Goal: Task Accomplishment & Management: Use online tool/utility

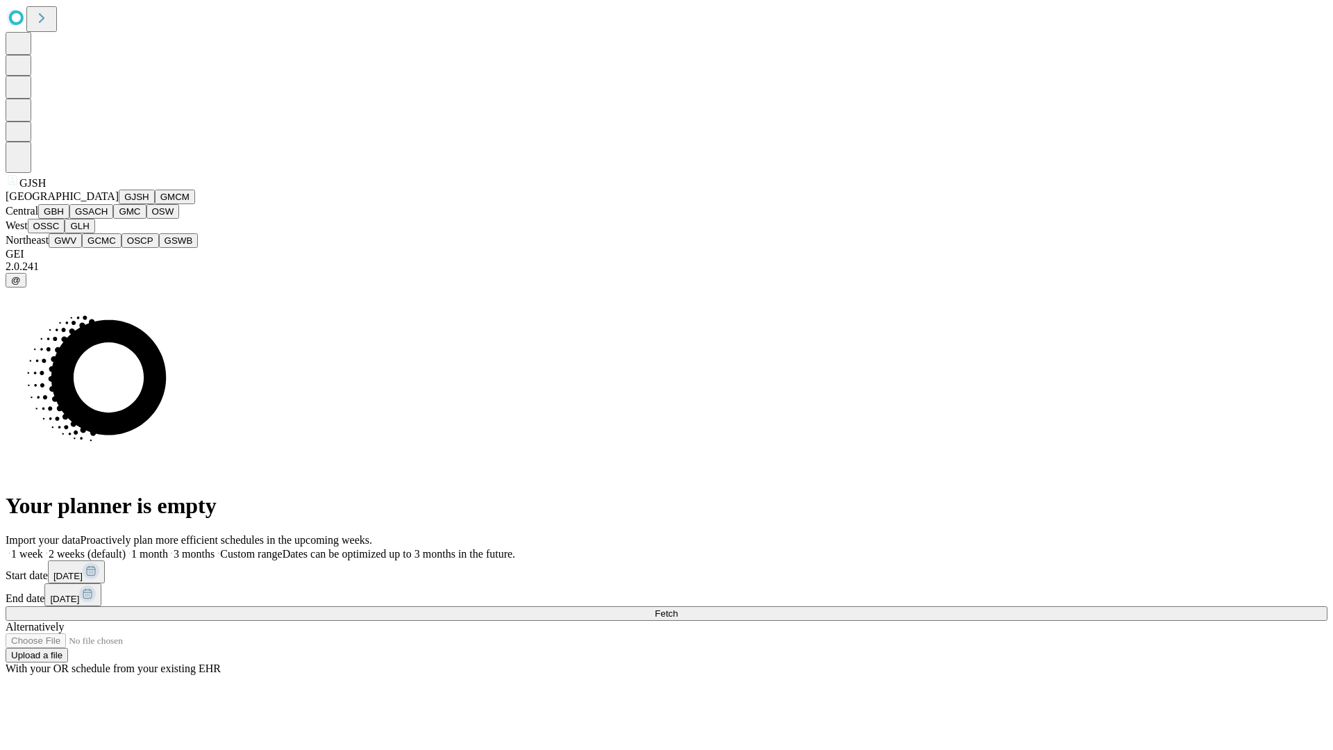
click at [119, 204] on button "GJSH" at bounding box center [137, 197] width 36 height 15
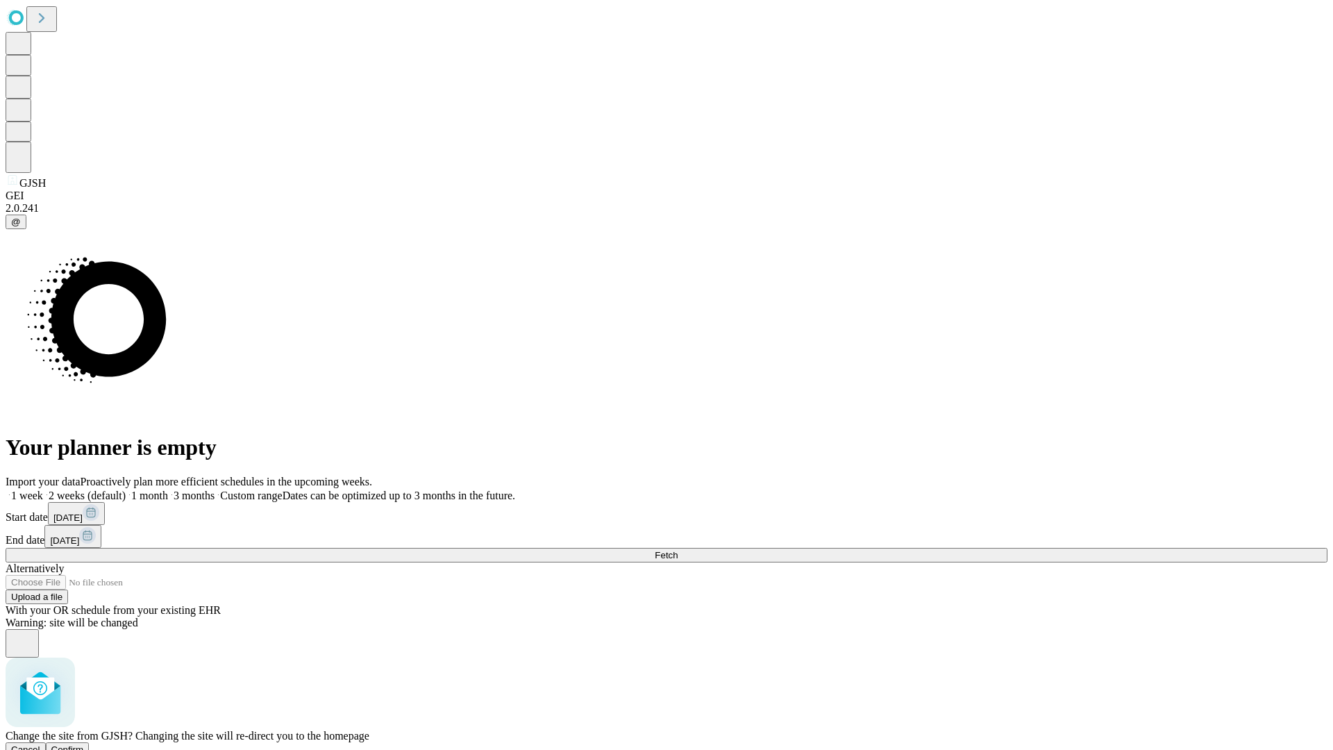
click at [84, 744] on span "Confirm" at bounding box center [67, 749] width 33 height 10
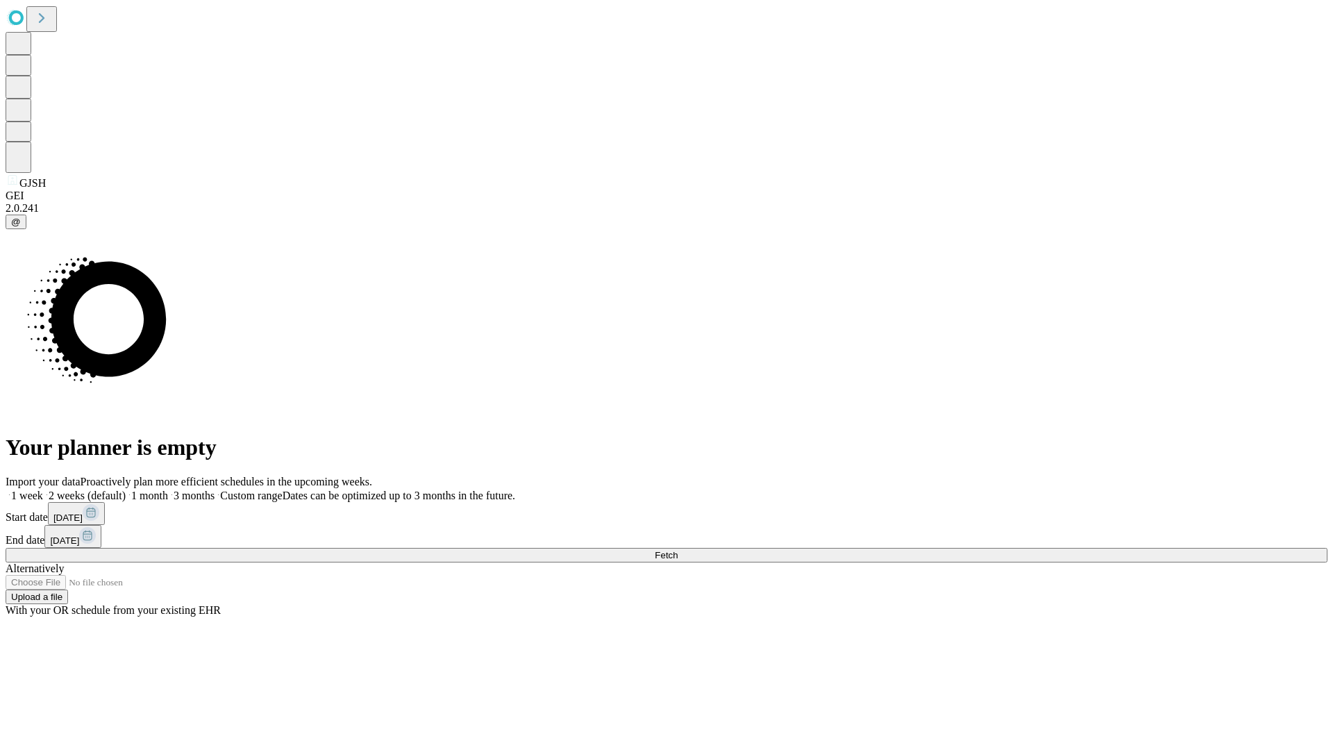
click at [126, 489] on label "2 weeks (default)" at bounding box center [84, 495] width 83 height 12
click at [678, 550] on span "Fetch" at bounding box center [666, 555] width 23 height 10
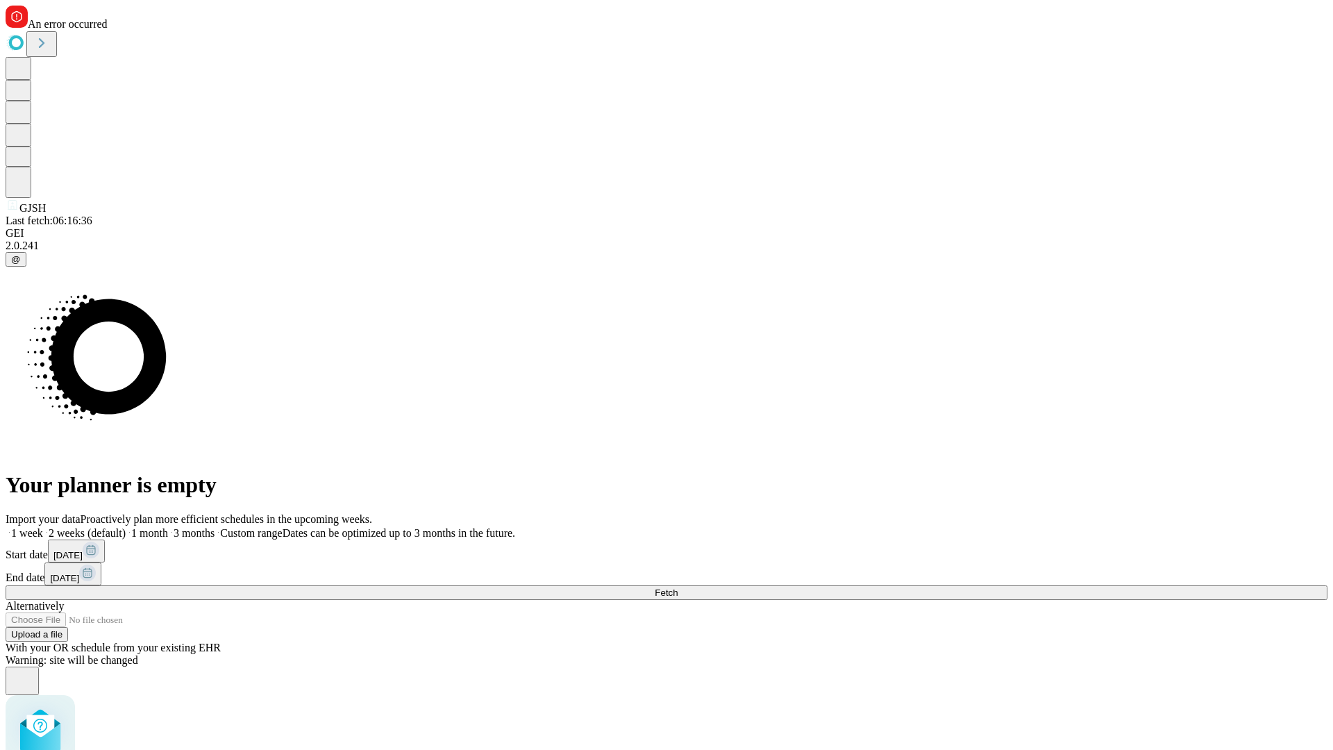
click at [126, 527] on label "2 weeks (default)" at bounding box center [84, 533] width 83 height 12
click at [678, 587] on span "Fetch" at bounding box center [666, 592] width 23 height 10
click at [126, 527] on label "2 weeks (default)" at bounding box center [84, 533] width 83 height 12
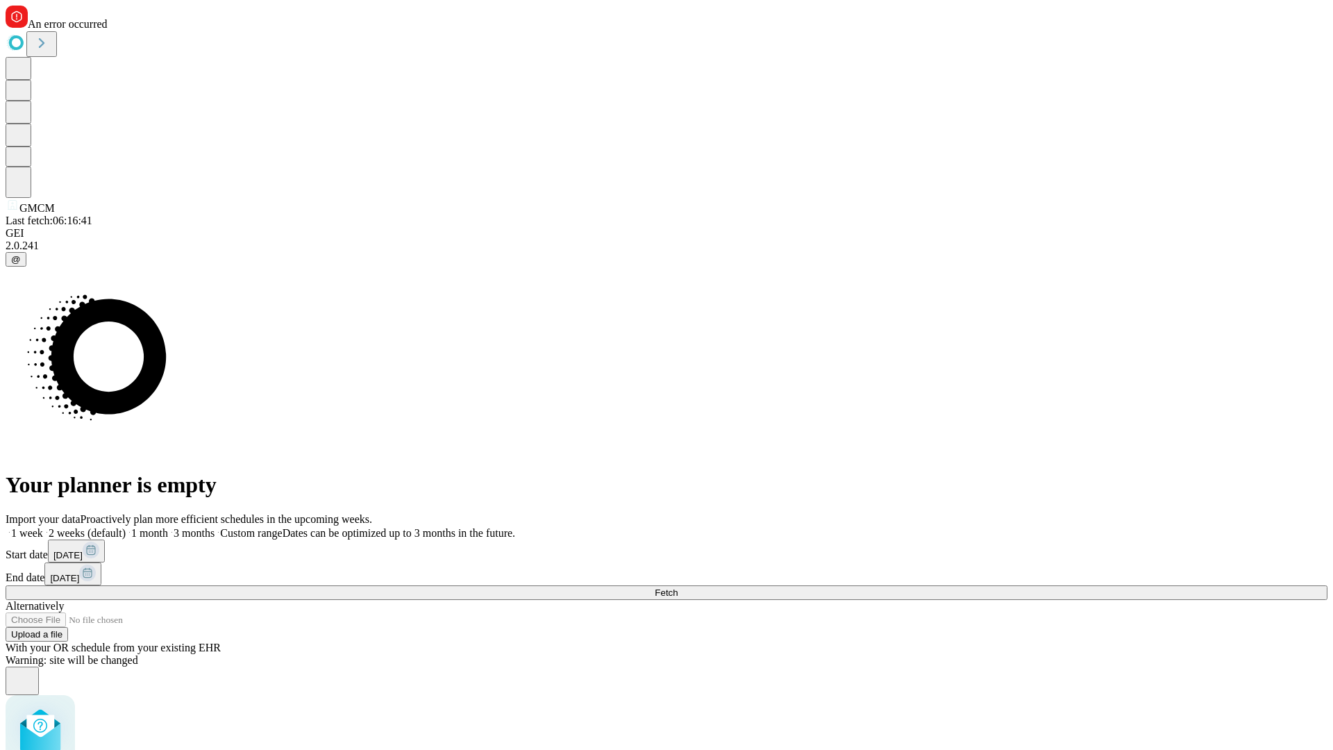
click at [678, 587] on span "Fetch" at bounding box center [666, 592] width 23 height 10
click at [126, 527] on label "2 weeks (default)" at bounding box center [84, 533] width 83 height 12
click at [678, 587] on span "Fetch" at bounding box center [666, 592] width 23 height 10
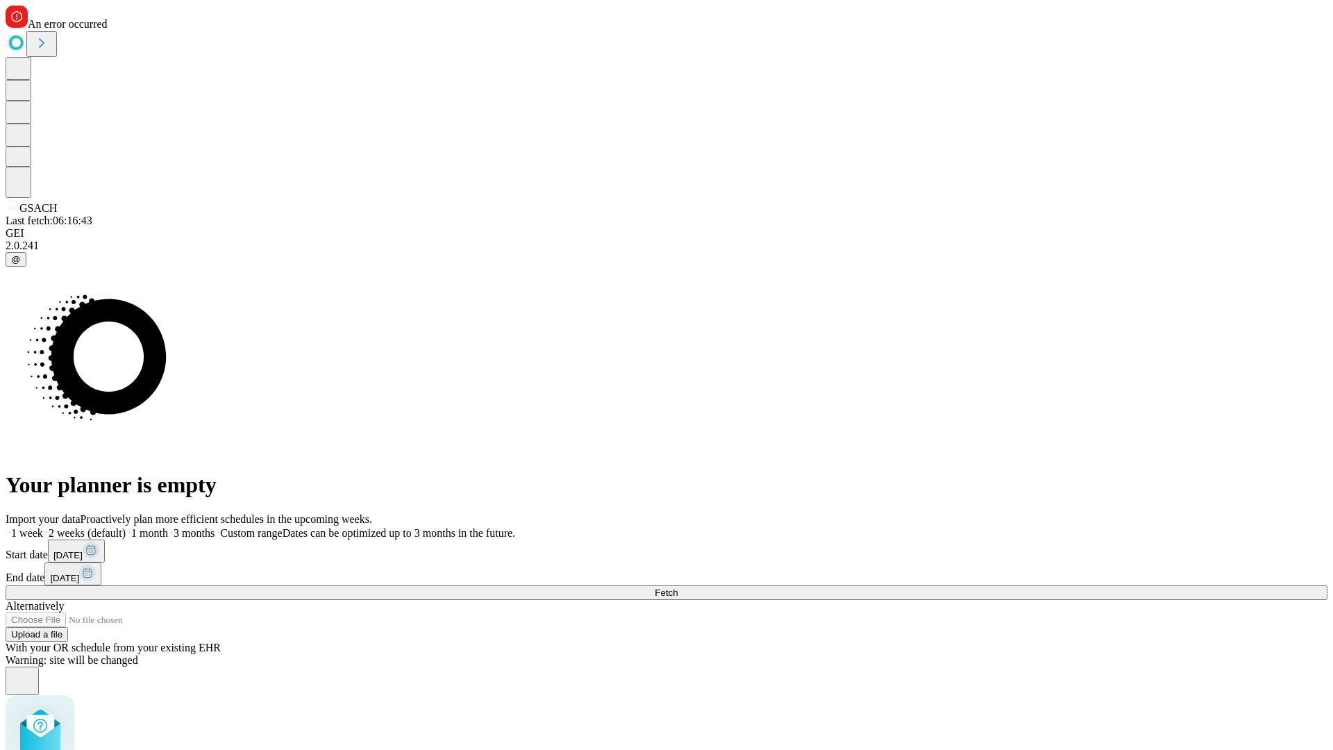
click at [126, 527] on label "2 weeks (default)" at bounding box center [84, 533] width 83 height 12
click at [678, 587] on span "Fetch" at bounding box center [666, 592] width 23 height 10
click at [126, 527] on label "2 weeks (default)" at bounding box center [84, 533] width 83 height 12
click at [678, 587] on span "Fetch" at bounding box center [666, 592] width 23 height 10
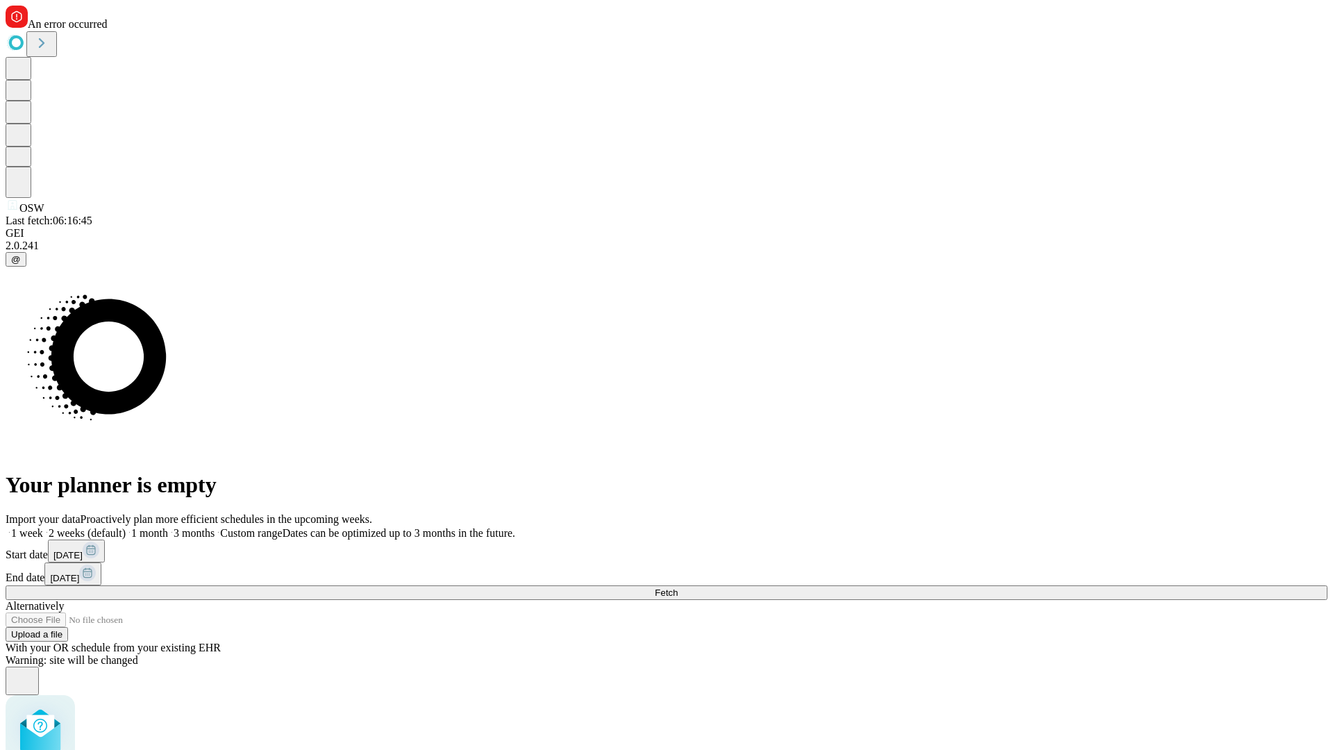
click at [126, 527] on label "2 weeks (default)" at bounding box center [84, 533] width 83 height 12
click at [678, 587] on span "Fetch" at bounding box center [666, 592] width 23 height 10
click at [126, 527] on label "2 weeks (default)" at bounding box center [84, 533] width 83 height 12
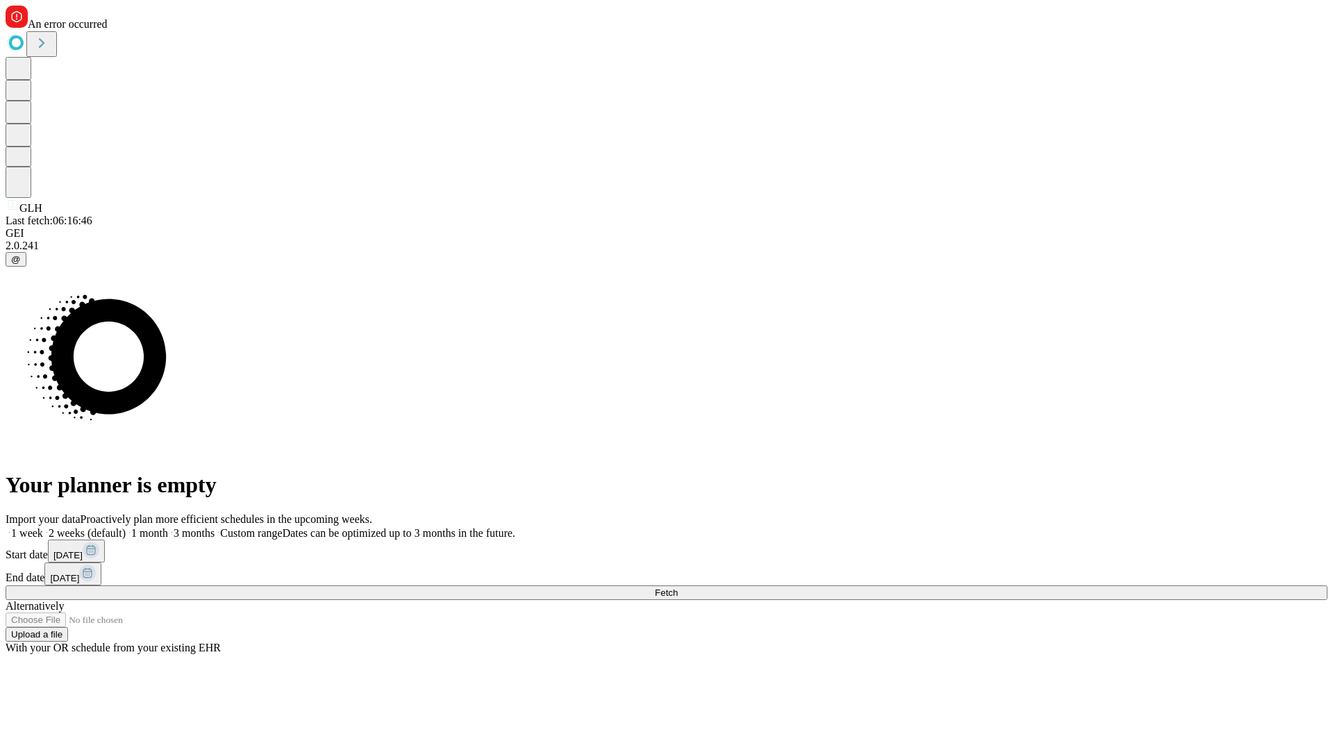
click at [678, 587] on span "Fetch" at bounding box center [666, 592] width 23 height 10
click at [126, 527] on label "2 weeks (default)" at bounding box center [84, 533] width 83 height 12
click at [678, 587] on span "Fetch" at bounding box center [666, 592] width 23 height 10
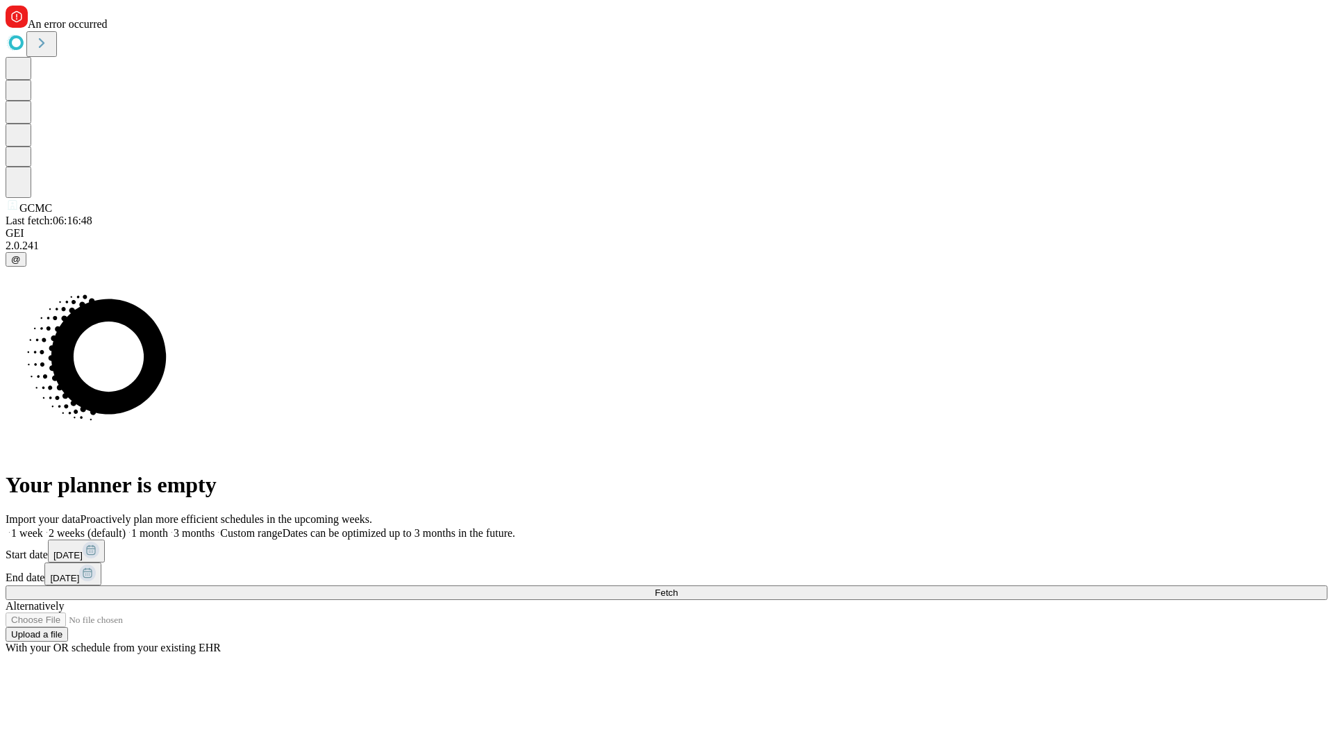
click at [126, 527] on label "2 weeks (default)" at bounding box center [84, 533] width 83 height 12
click at [678, 587] on span "Fetch" at bounding box center [666, 592] width 23 height 10
click at [126, 527] on label "2 weeks (default)" at bounding box center [84, 533] width 83 height 12
click at [678, 587] on span "Fetch" at bounding box center [666, 592] width 23 height 10
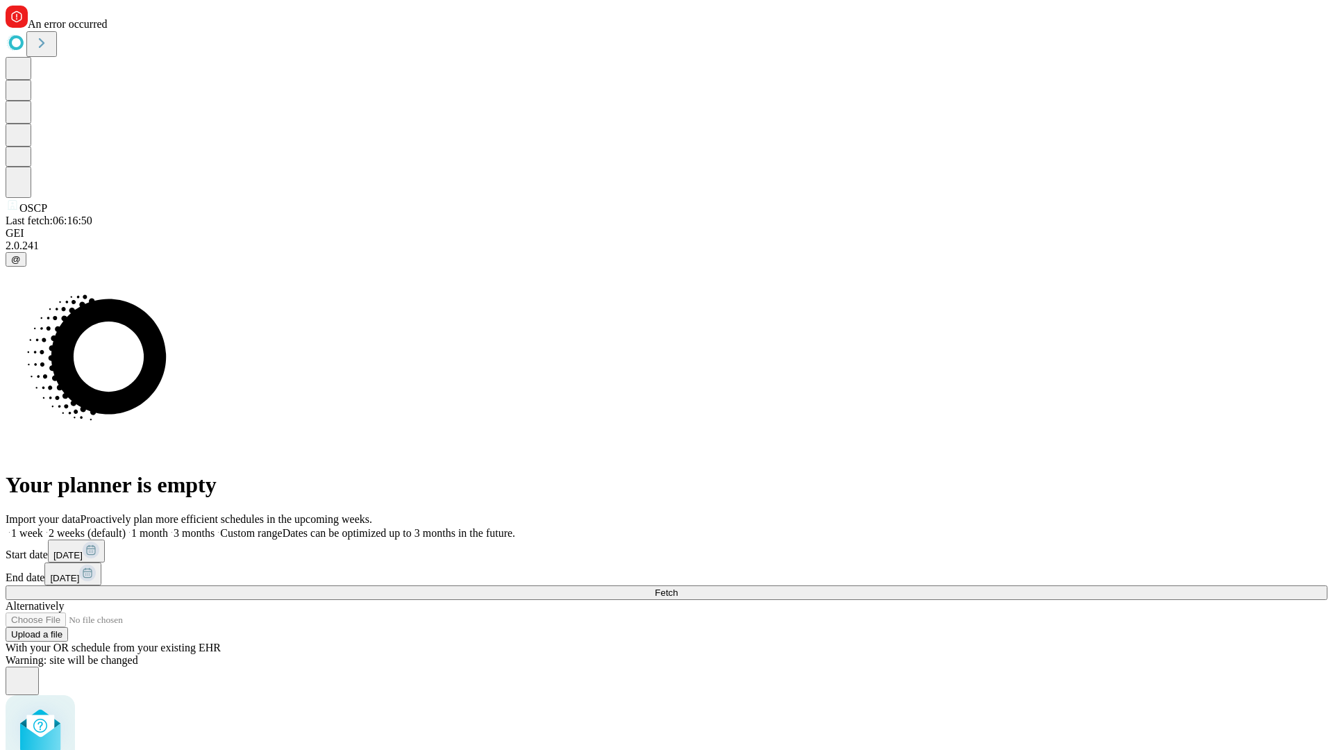
click at [126, 527] on label "2 weeks (default)" at bounding box center [84, 533] width 83 height 12
click at [678, 587] on span "Fetch" at bounding box center [666, 592] width 23 height 10
